Goal: Use online tool/utility: Utilize a website feature to perform a specific function

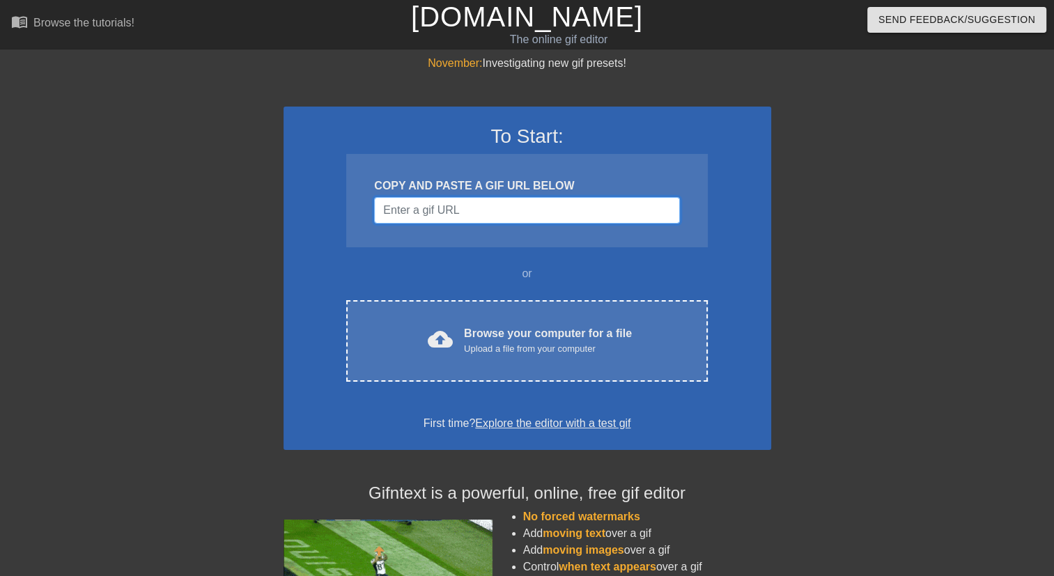
click at [453, 213] on input "Username" at bounding box center [526, 210] width 305 height 26
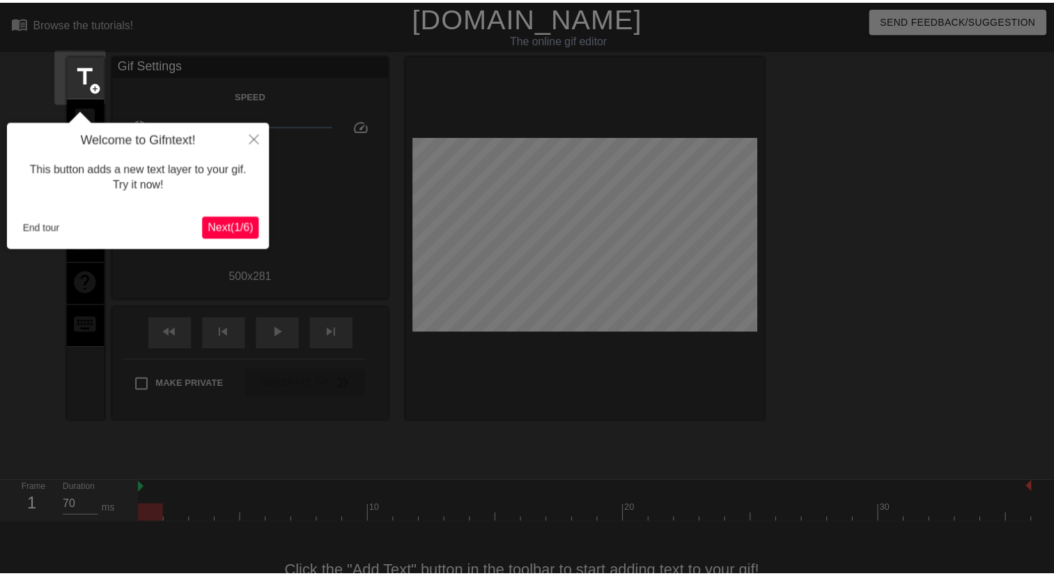
scroll to position [33, 0]
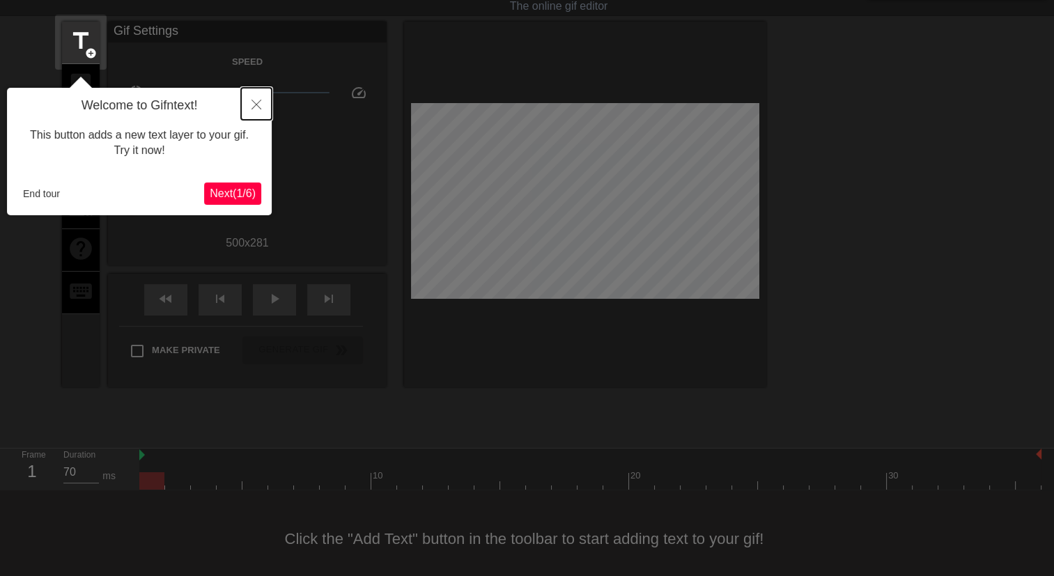
click at [243, 104] on button "Close" at bounding box center [256, 104] width 31 height 32
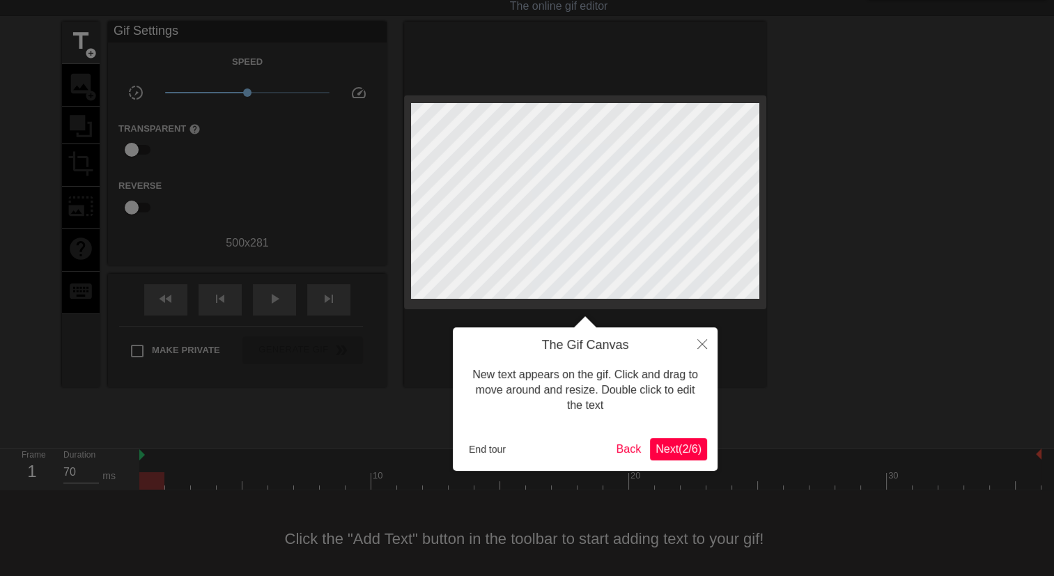
scroll to position [0, 0]
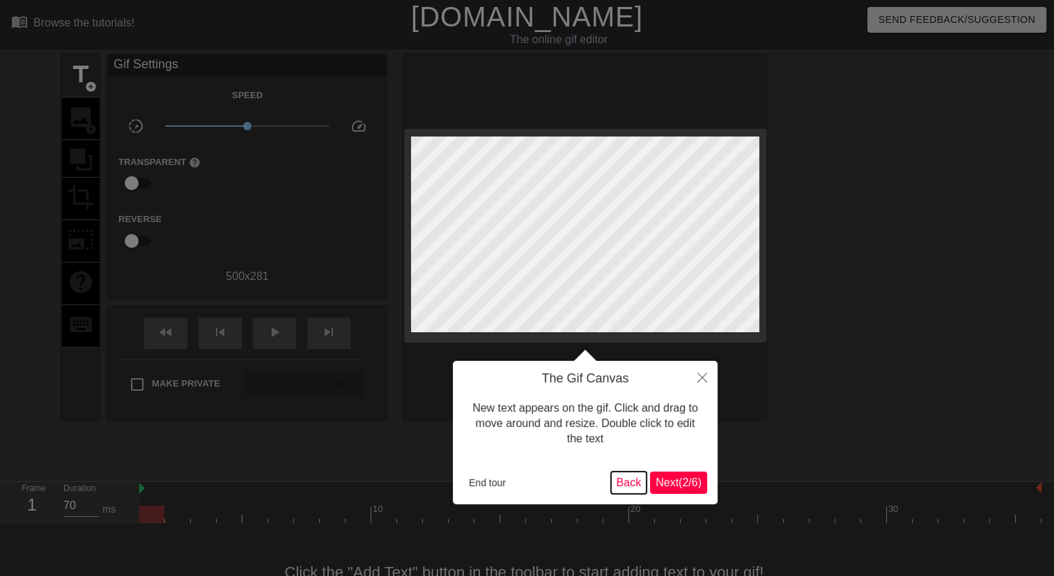
click at [627, 482] on button "Back" at bounding box center [629, 483] width 36 height 22
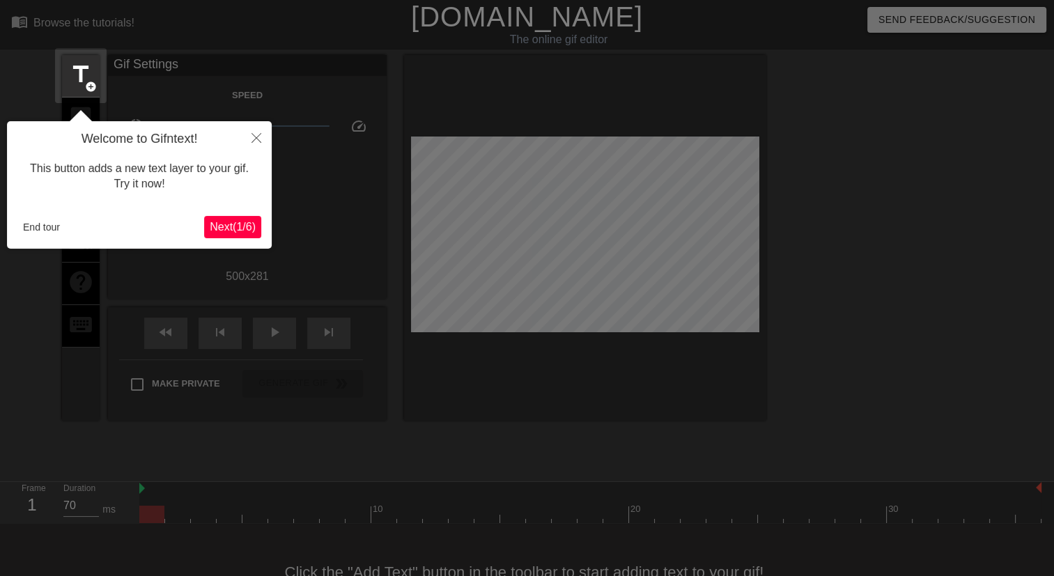
scroll to position [33, 0]
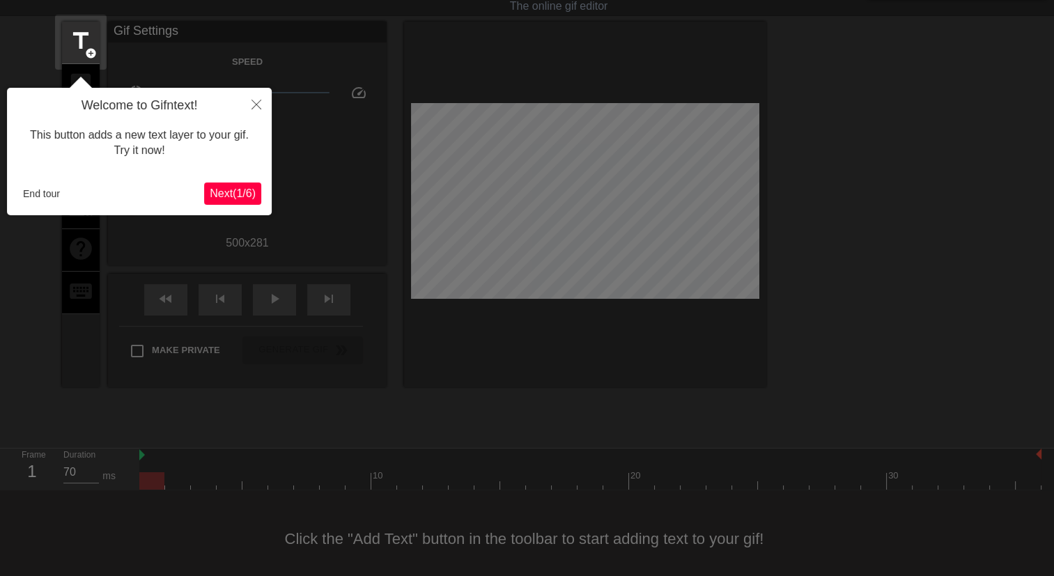
click at [230, 192] on span "Next ( 1 / 6 )" at bounding box center [233, 193] width 46 height 12
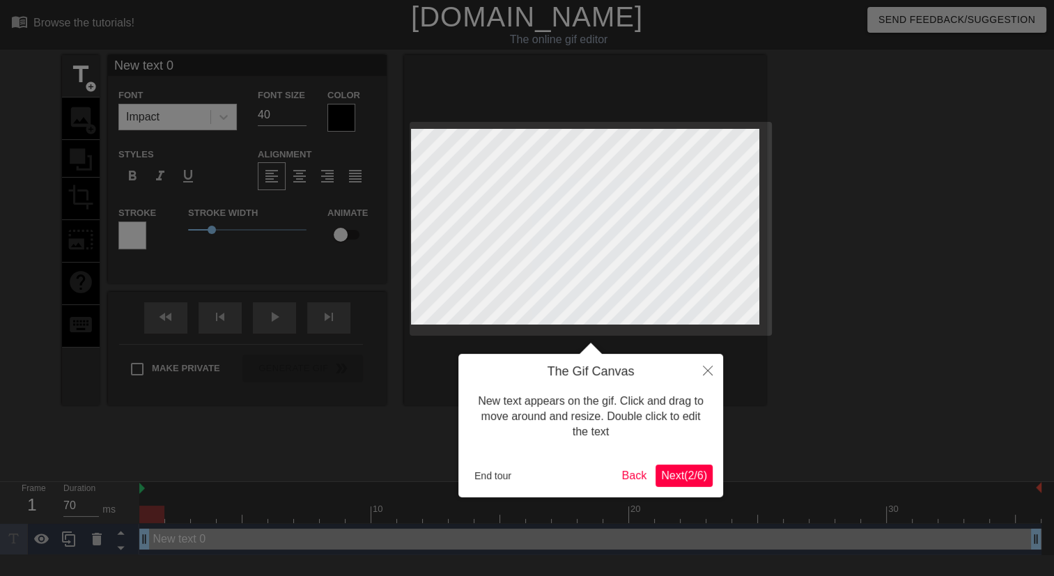
scroll to position [0, 0]
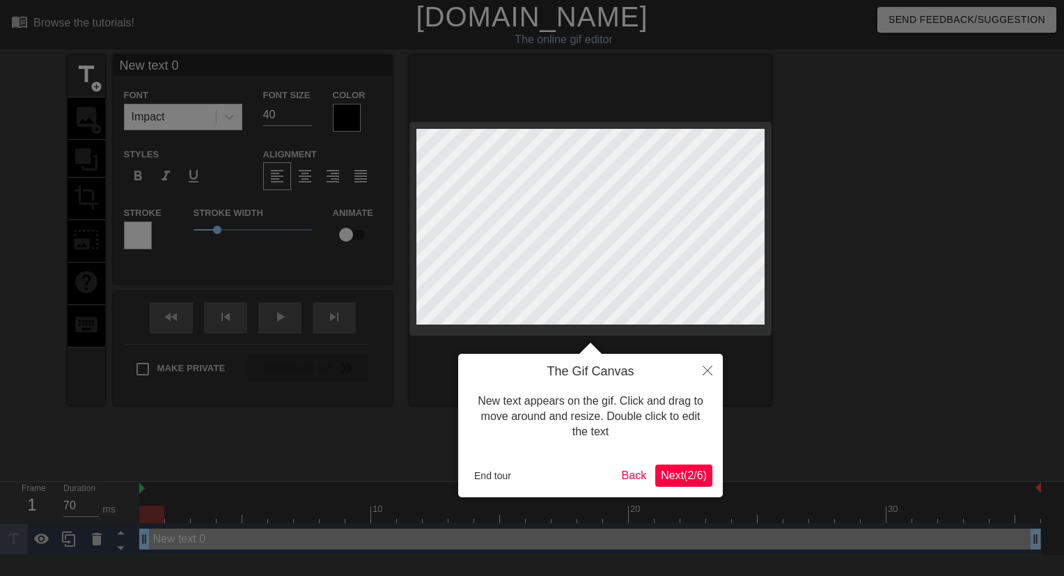
click at [685, 475] on span "Next ( 2 / 6 )" at bounding box center [684, 475] width 46 height 12
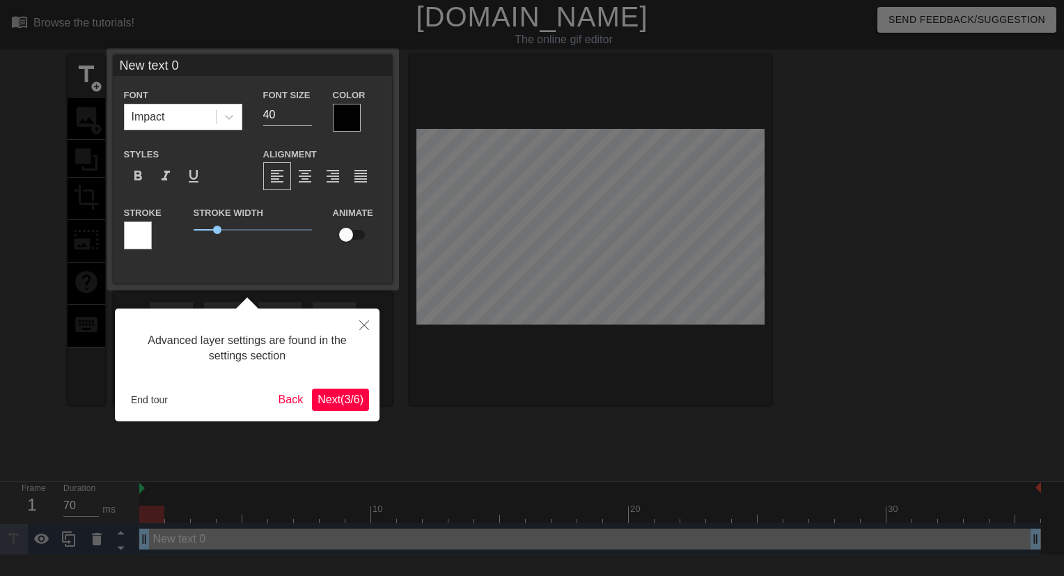
click at [347, 400] on span "Next ( 3 / 6 )" at bounding box center [341, 400] width 46 height 12
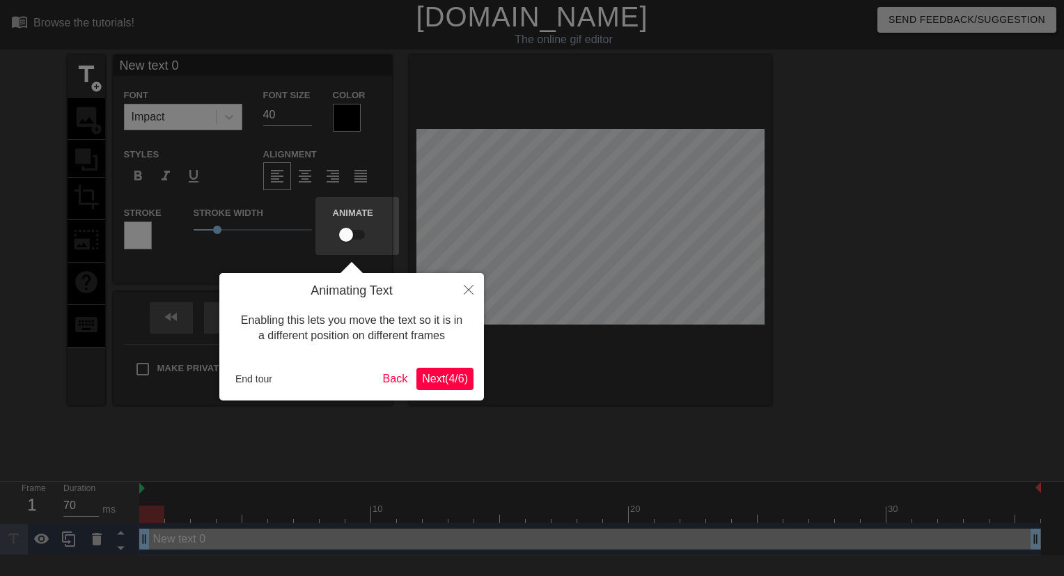
click at [439, 366] on div "Animating Text Enabling this lets you move the text so it is in a different pos…" at bounding box center [351, 336] width 265 height 127
click at [437, 378] on span "Next ( 4 / 6 )" at bounding box center [445, 379] width 46 height 12
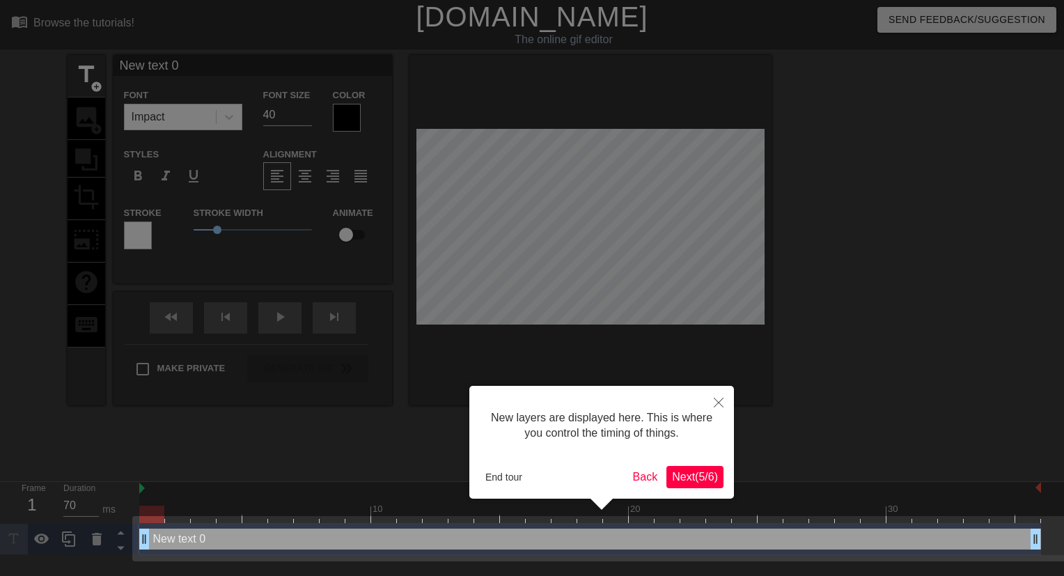
click at [705, 485] on button "Next ( 5 / 6 )" at bounding box center [695, 477] width 57 height 22
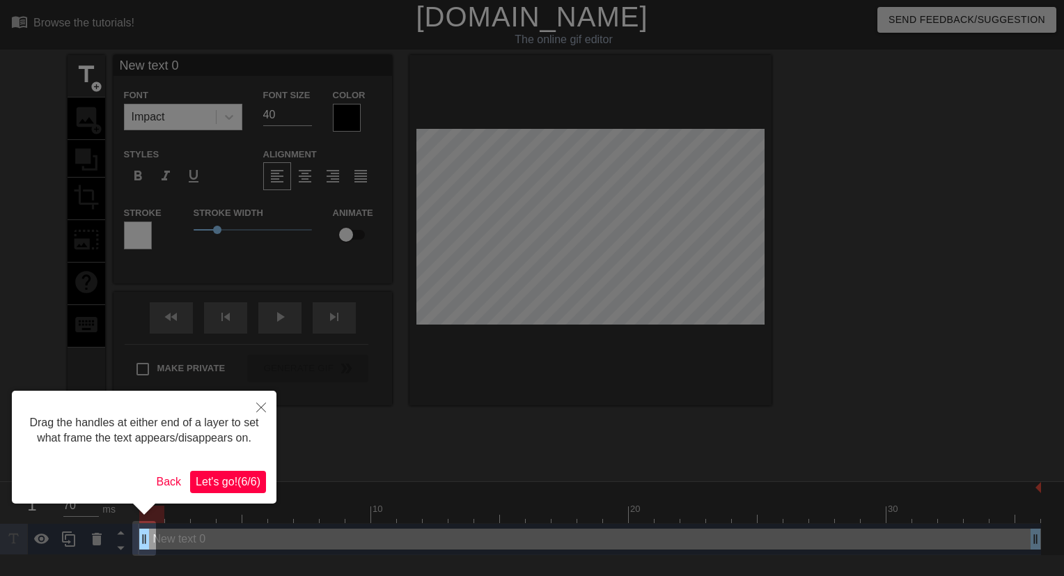
click at [220, 485] on span "Let's go! ( 6 / 6 )" at bounding box center [228, 482] width 65 height 12
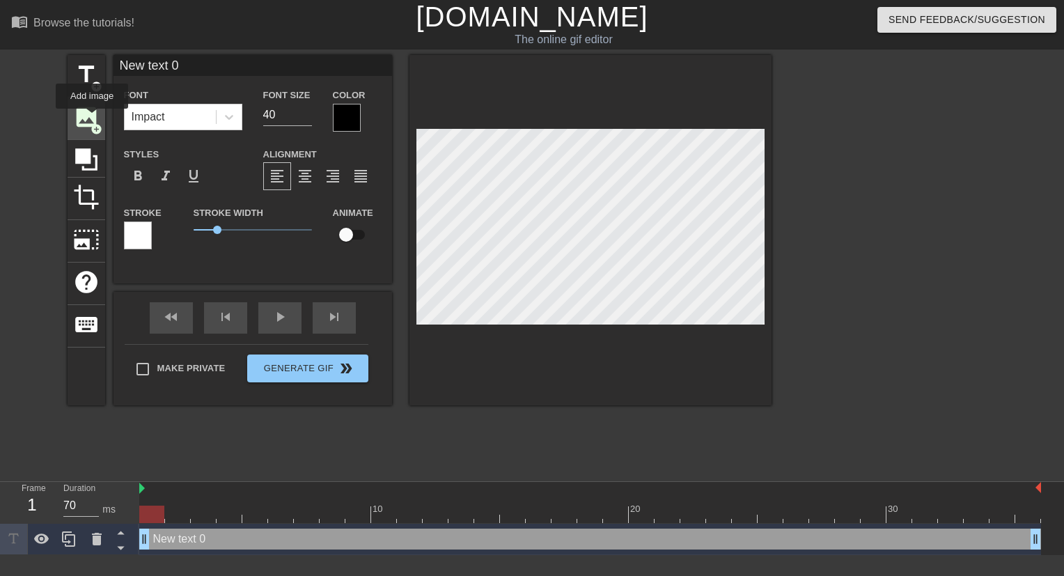
click at [92, 118] on span "image" at bounding box center [86, 117] width 26 height 26
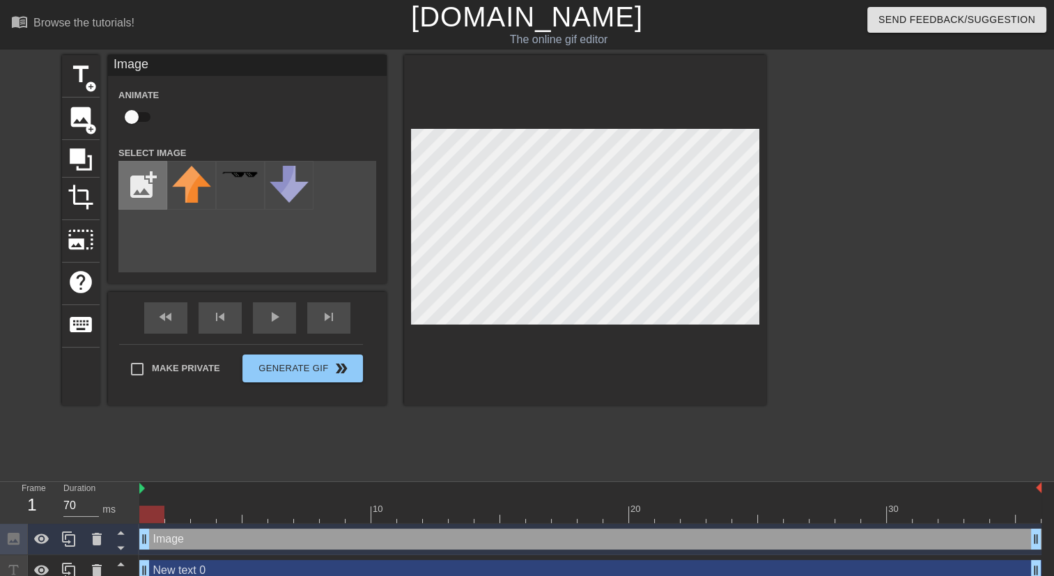
click at [145, 190] on input "file" at bounding box center [142, 185] width 47 height 47
click at [142, 174] on input "file" at bounding box center [142, 185] width 47 height 47
type input "C:\fakepath\istockphoto-1291661825-612x612.jpg"
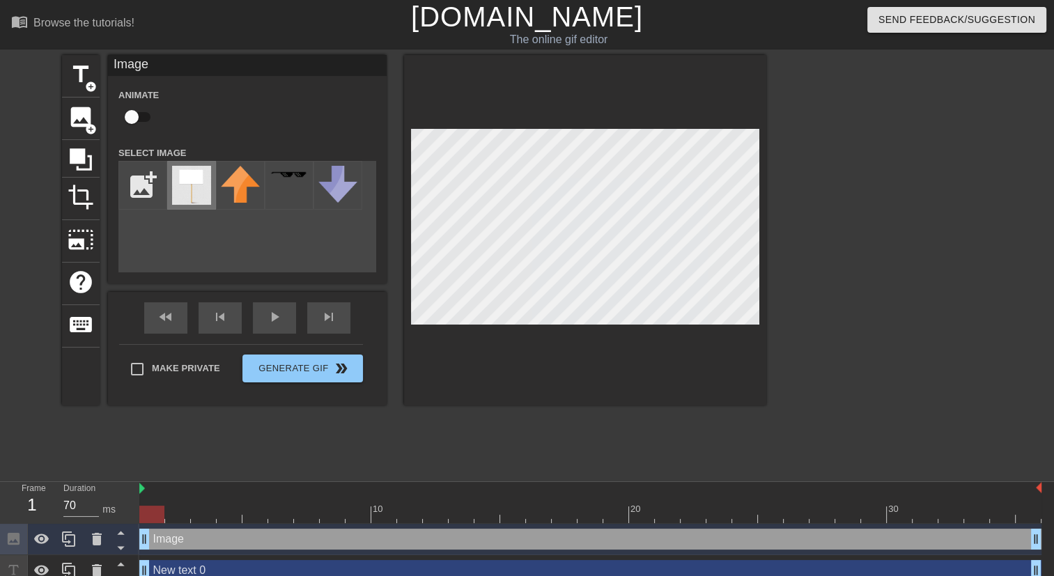
click at [187, 189] on img at bounding box center [191, 185] width 39 height 39
